Goal: Information Seeking & Learning: Compare options

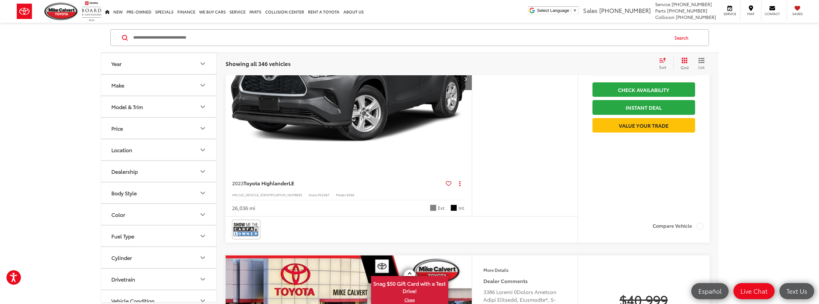
scroll to position [193, 0]
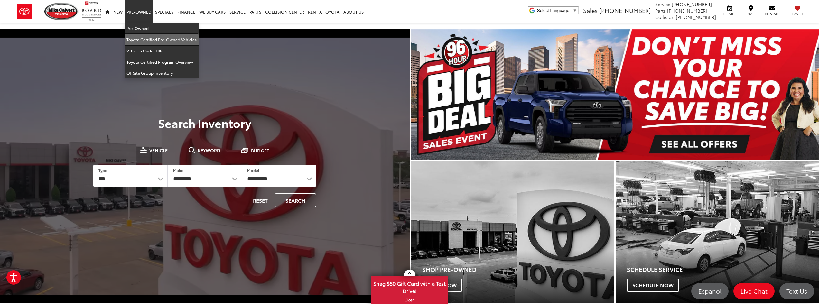
click at [159, 40] on link "Toyota Certified Pre-Owned Vehicles" at bounding box center [162, 39] width 74 height 11
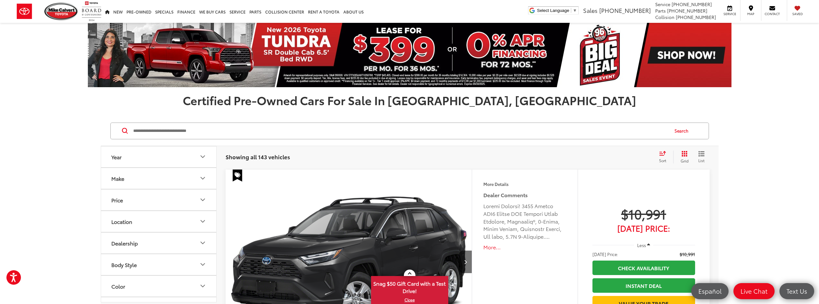
click at [155, 261] on button "Body Style" at bounding box center [159, 264] width 116 height 21
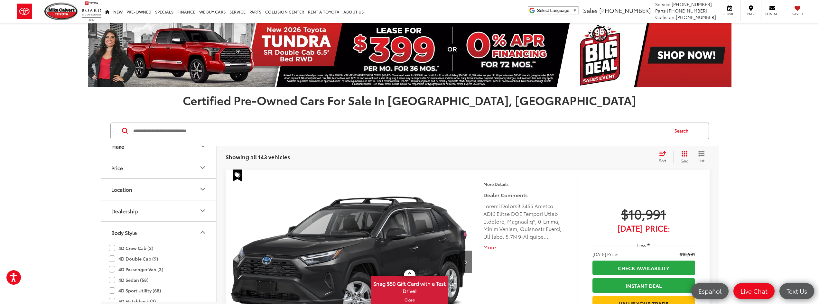
scroll to position [64, 0]
click at [162, 196] on button "Body Style" at bounding box center [159, 200] width 116 height 21
click at [150, 244] on button "Body Type" at bounding box center [159, 248] width 116 height 21
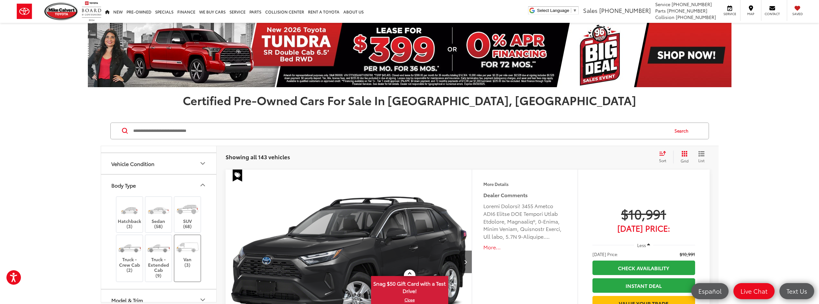
scroll to position [232, 0]
click at [196, 216] on img at bounding box center [187, 208] width 24 height 18
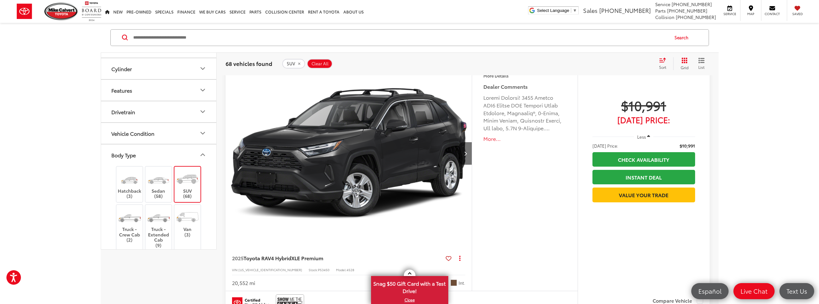
scroll to position [229, 0]
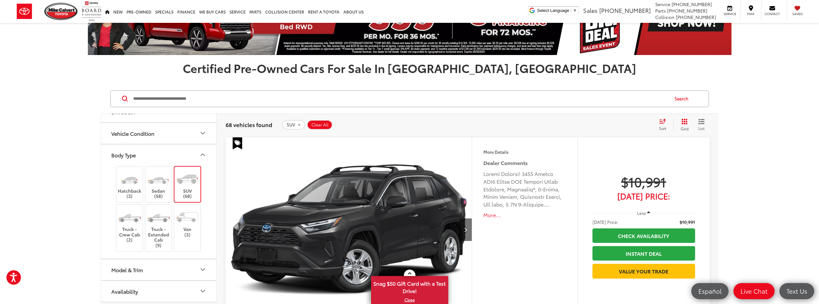
click at [685, 122] on icon "Grid View" at bounding box center [685, 122] width 6 height 6
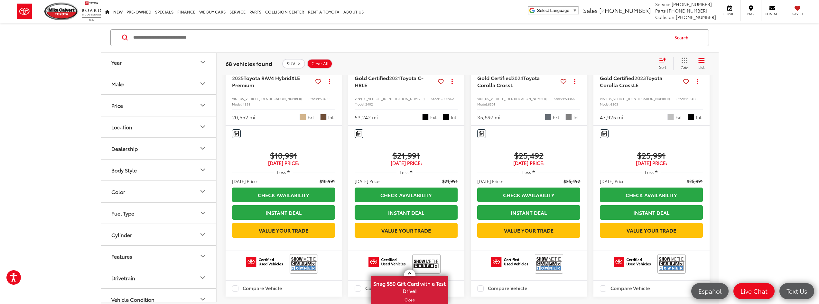
scroll to position [0, 0]
click at [158, 171] on button "Body Style" at bounding box center [159, 171] width 116 height 21
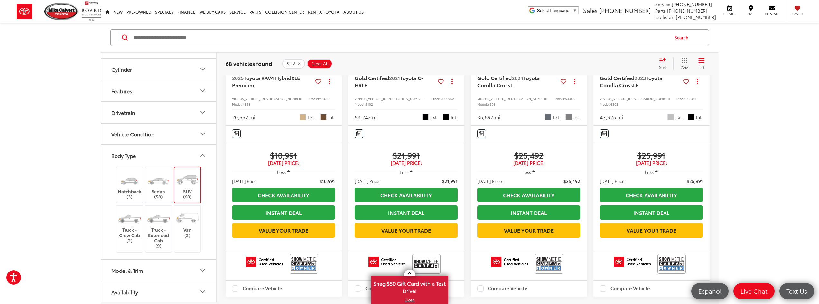
scroll to position [167, 0]
click at [141, 271] on div "Model & Trim" at bounding box center [127, 270] width 32 height 6
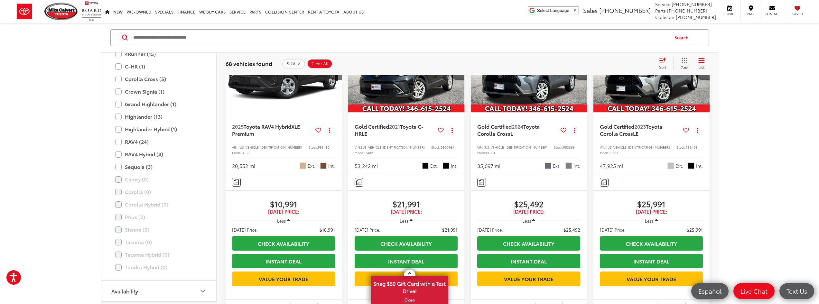
scroll to position [129, 0]
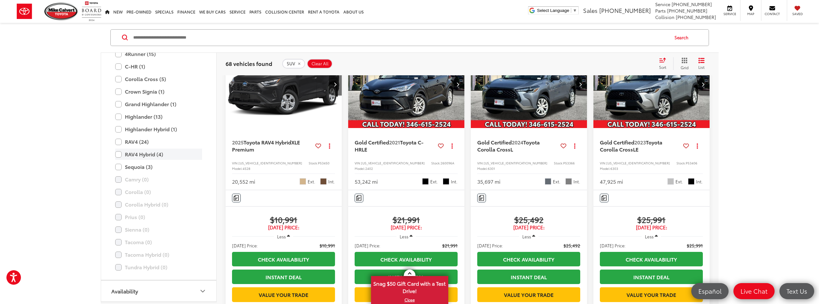
click at [118, 156] on label "RAV4 Hybrid (4)" at bounding box center [158, 154] width 87 height 11
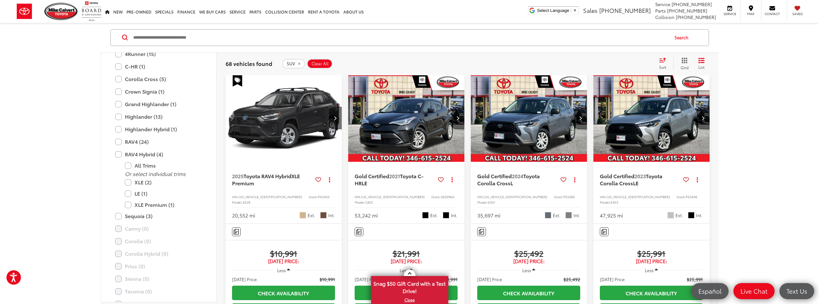
scroll to position [93, 0]
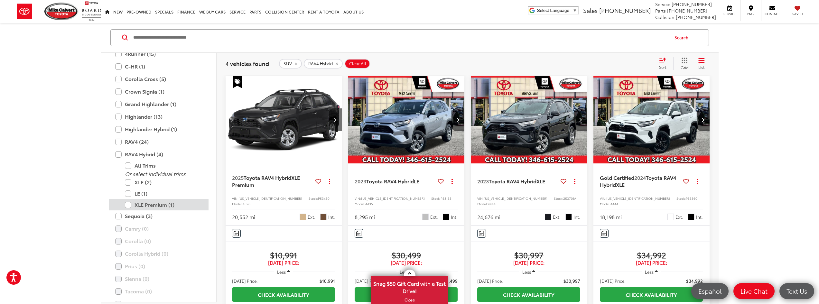
click at [126, 205] on label "XLE Premium (1)" at bounding box center [163, 205] width 77 height 11
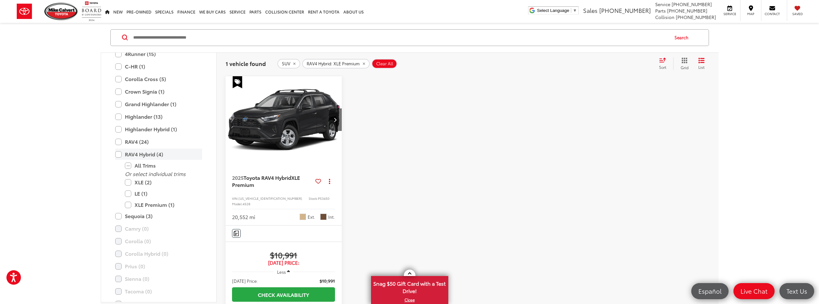
click at [118, 155] on label "RAV4 Hybrid (4)" at bounding box center [158, 154] width 87 height 11
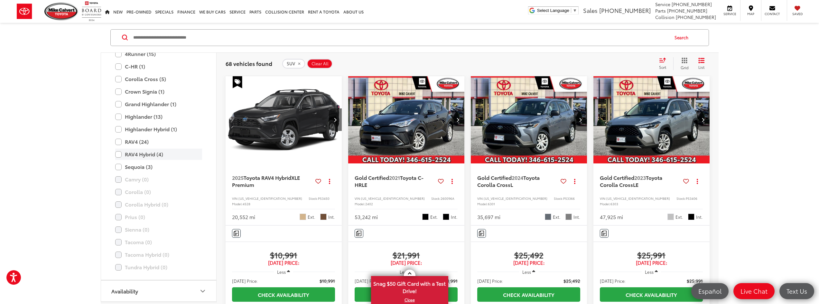
click at [119, 156] on label "RAV4 Hybrid (4)" at bounding box center [158, 154] width 87 height 11
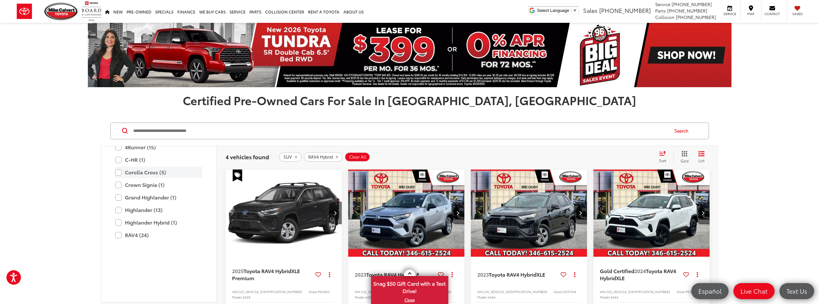
scroll to position [115, 0]
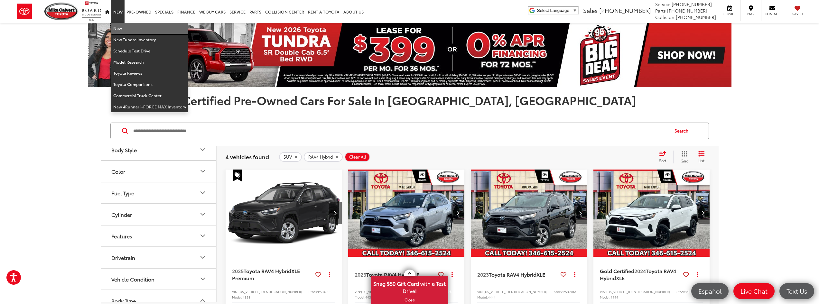
drag, startPoint x: 117, startPoint y: 28, endPoint x: 0, endPoint y: 169, distance: 183.6
click at [117, 28] on link "New" at bounding box center [149, 28] width 77 height 11
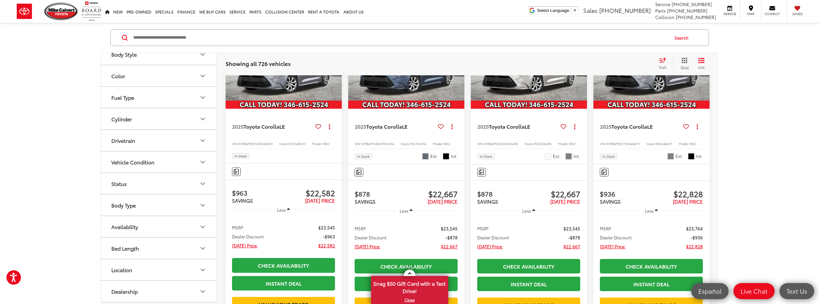
click at [143, 206] on button "Body Type" at bounding box center [159, 205] width 116 height 21
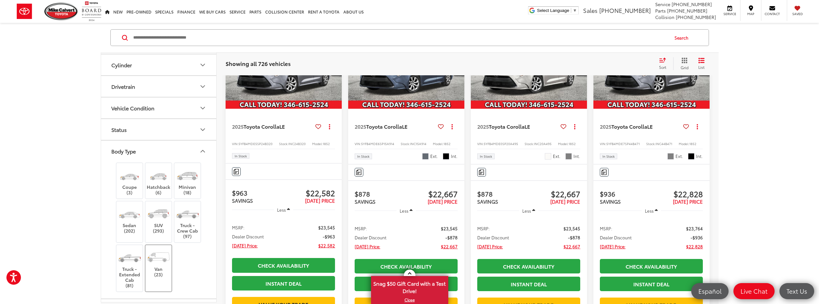
scroll to position [160, 0]
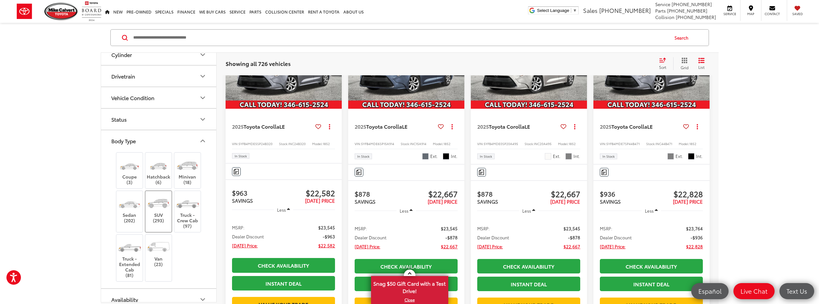
click at [156, 210] on img at bounding box center [158, 203] width 24 height 18
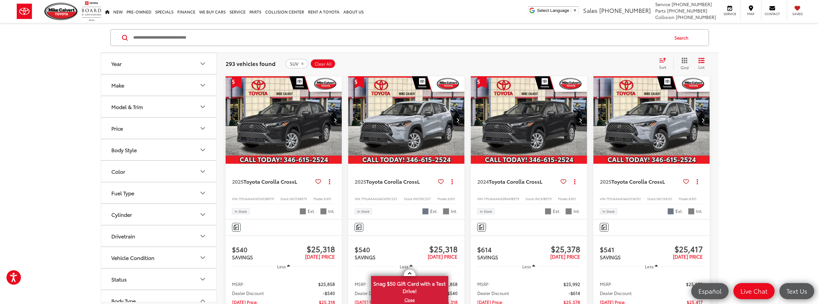
click at [139, 149] on button "Body Style" at bounding box center [159, 149] width 116 height 21
click at [151, 150] on button "Body Style" at bounding box center [159, 149] width 116 height 21
click at [151, 106] on button "Model & Trim" at bounding box center [159, 106] width 116 height 21
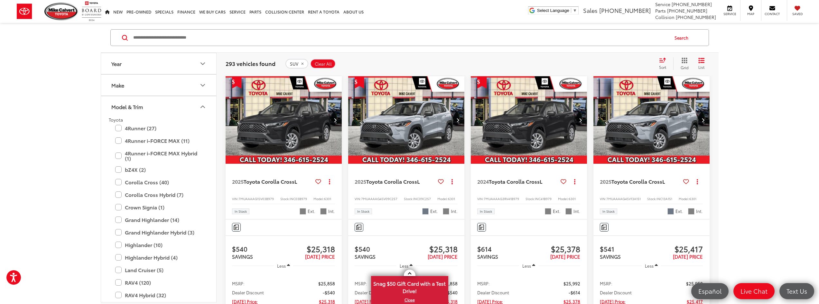
click at [161, 108] on button "Model & Trim" at bounding box center [159, 106] width 116 height 21
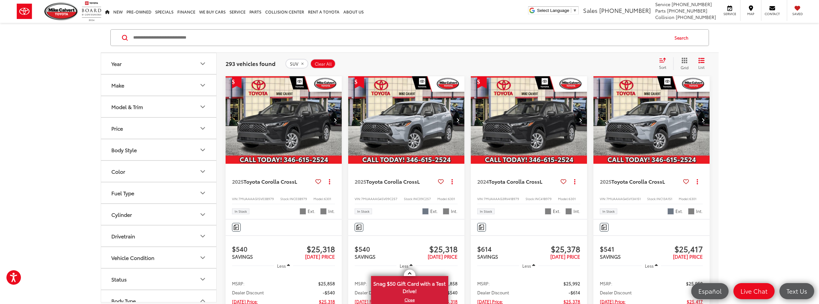
click at [161, 64] on button "Year" at bounding box center [159, 63] width 116 height 21
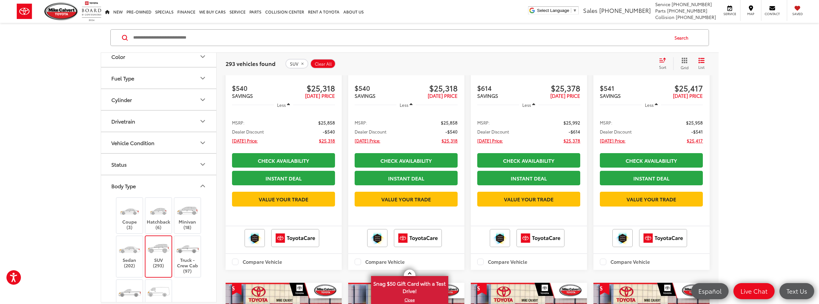
scroll to position [144, 0]
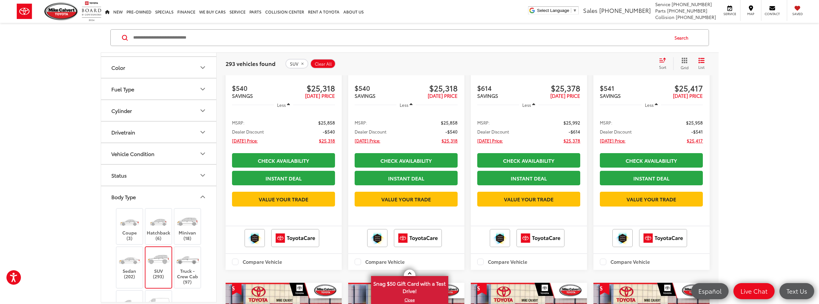
click at [157, 153] on button "Vehicle Condition" at bounding box center [159, 153] width 116 height 21
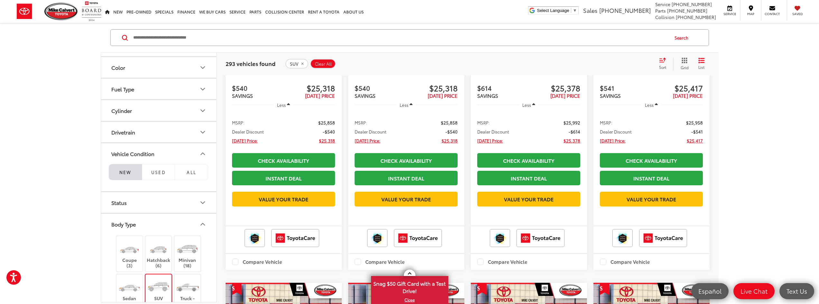
click at [149, 87] on button "Fuel Type" at bounding box center [159, 89] width 116 height 21
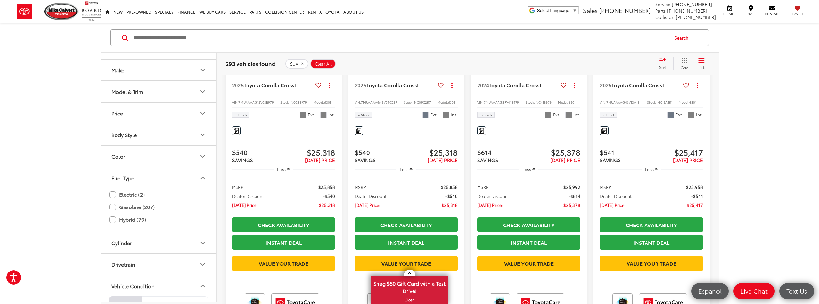
scroll to position [0, 0]
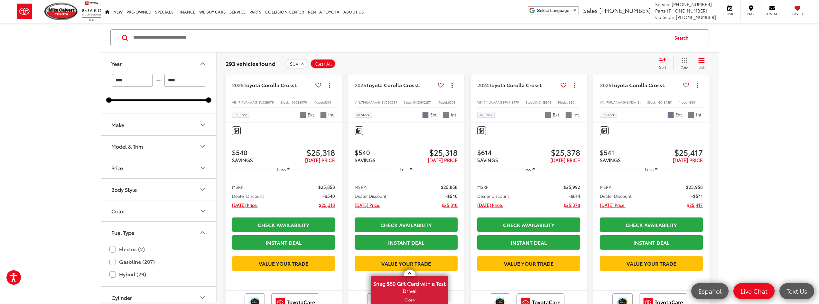
click at [142, 189] on button "Body Style" at bounding box center [159, 189] width 116 height 21
click at [151, 147] on button "Model & Trim" at bounding box center [159, 146] width 116 height 21
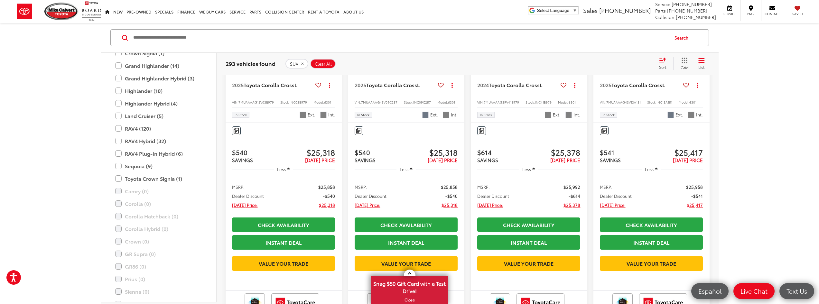
scroll to position [189, 0]
click at [119, 142] on label "RAV4 Hybrid (32)" at bounding box center [158, 141] width 87 height 11
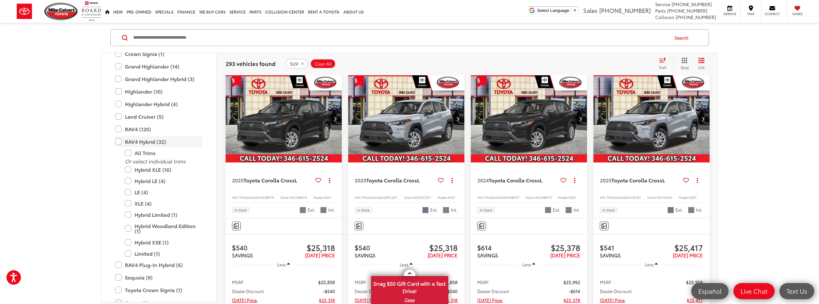
type input "****"
